Goal: Task Accomplishment & Management: Use online tool/utility

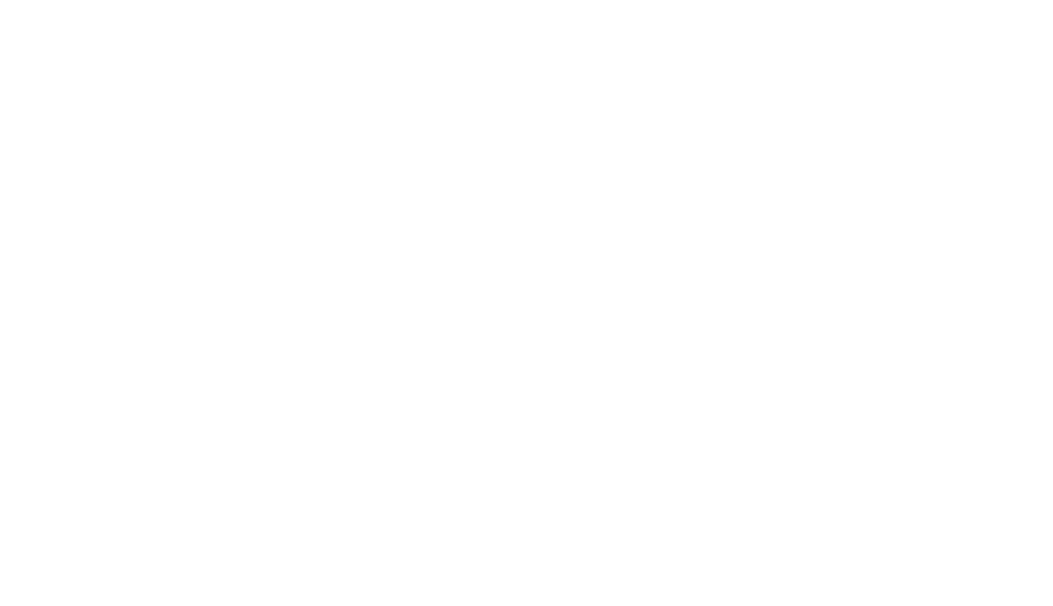
click at [313, 5] on html at bounding box center [526, 2] width 1053 height 5
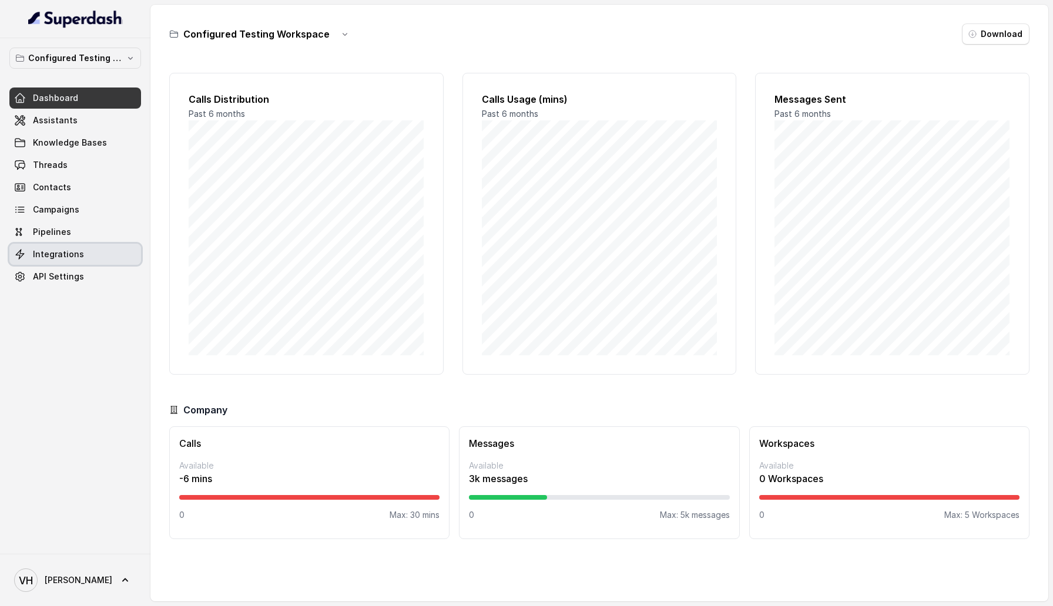
click at [105, 255] on link "Integrations" at bounding box center [75, 254] width 132 height 21
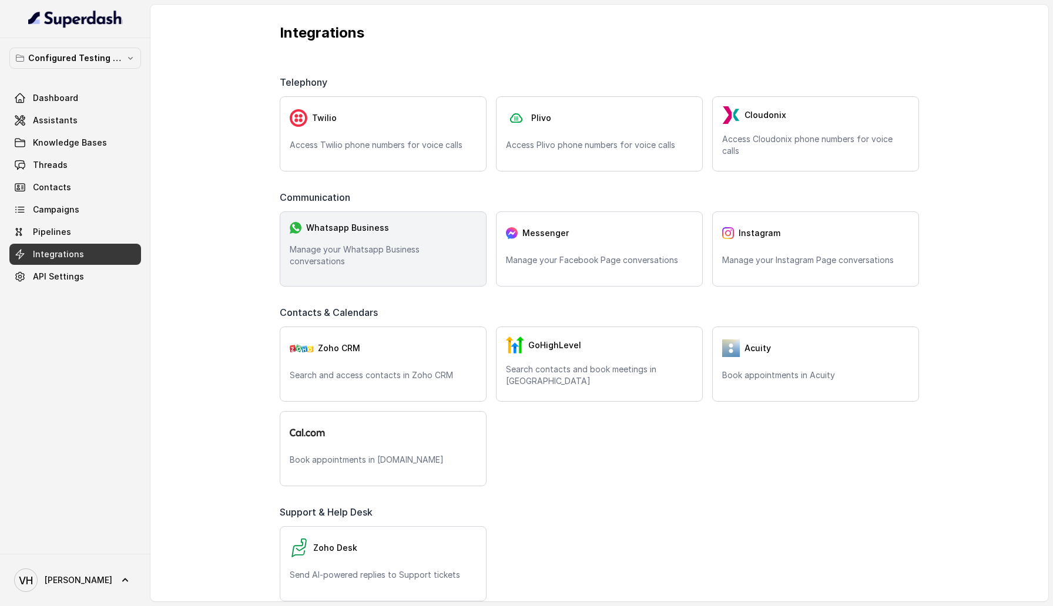
click at [431, 253] on div "Whatsapp Business Manage your Whatsapp Business conversations" at bounding box center [383, 249] width 207 height 75
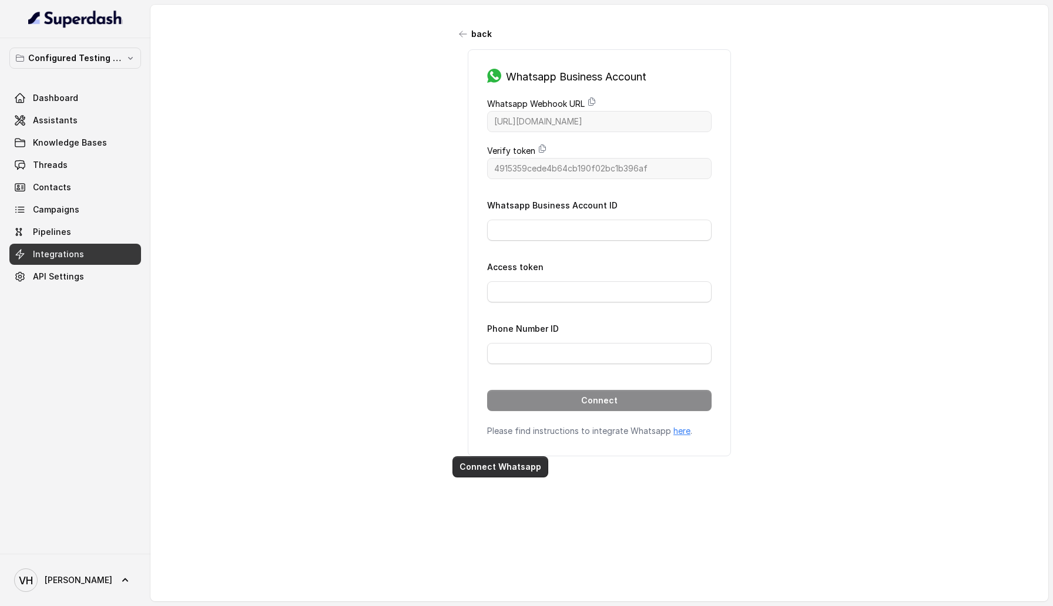
click at [507, 467] on button "Connect Whatsapp" at bounding box center [500, 467] width 96 height 21
click at [514, 470] on button "Connect Whatsapp" at bounding box center [500, 467] width 96 height 21
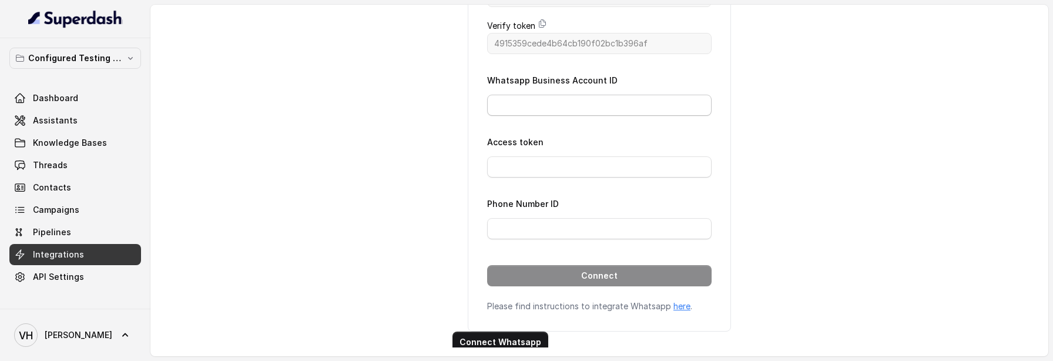
scroll to position [148, 0]
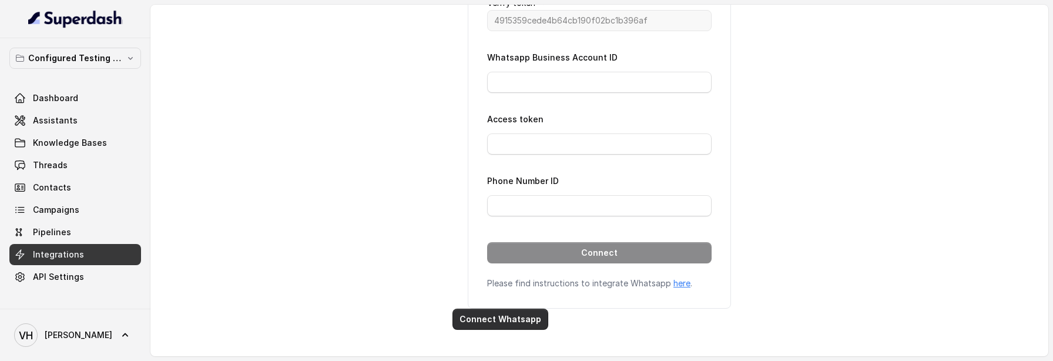
click at [509, 314] on button "Connect Whatsapp" at bounding box center [500, 318] width 96 height 21
click at [478, 317] on button "Connect Whatsapp" at bounding box center [500, 318] width 96 height 21
click at [509, 317] on button "Connect Whatsapp" at bounding box center [500, 318] width 96 height 21
click at [494, 314] on button "Connect Whatsapp" at bounding box center [500, 318] width 96 height 21
click at [509, 318] on button "Connect Whatsapp" at bounding box center [500, 318] width 96 height 21
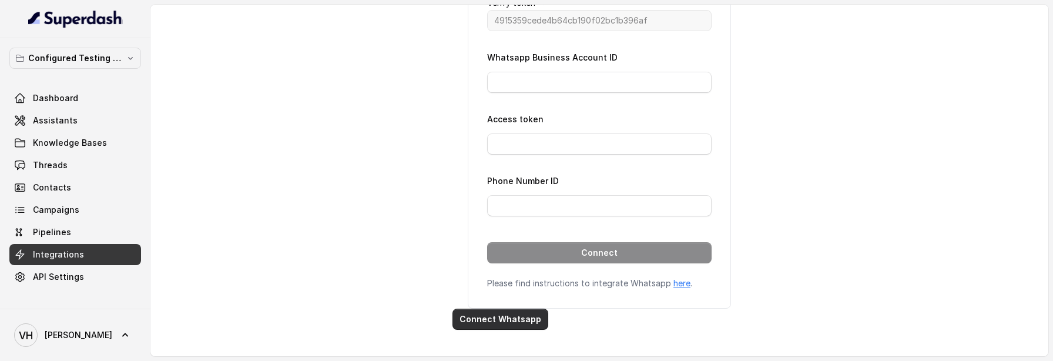
click at [501, 321] on button "Connect Whatsapp" at bounding box center [500, 318] width 96 height 21
click at [511, 320] on button "Connect Whatsapp" at bounding box center [500, 318] width 96 height 21
click at [488, 319] on button "Connect Whatsapp" at bounding box center [500, 318] width 96 height 21
